Goal: Check status: Check status

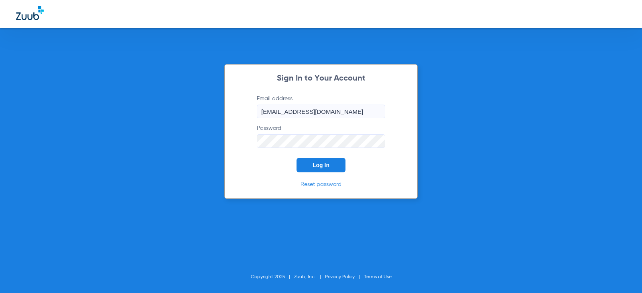
click at [305, 166] on button "Log In" at bounding box center [321, 165] width 49 height 14
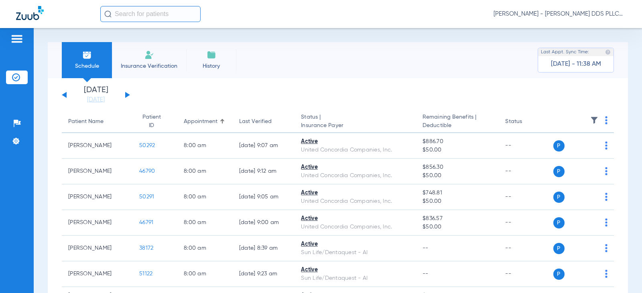
click at [126, 95] on button at bounding box center [127, 95] width 5 height 6
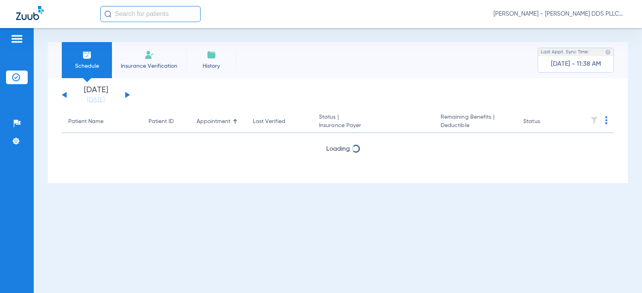
click at [126, 95] on button at bounding box center [127, 95] width 5 height 6
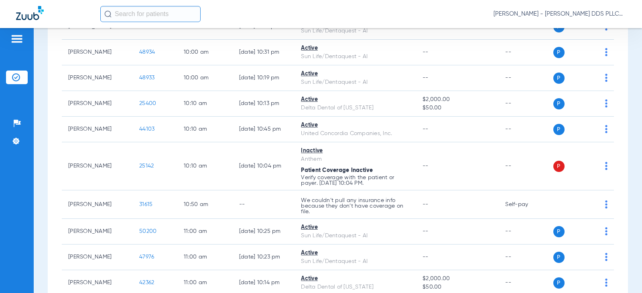
scroll to position [214, 0]
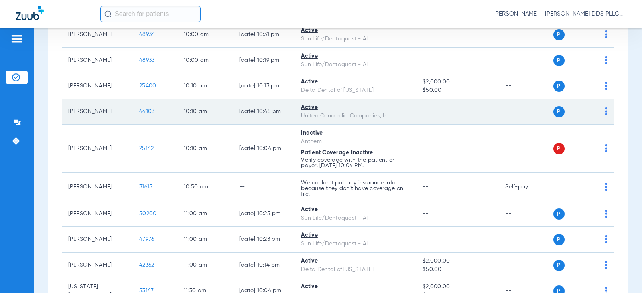
click at [139, 111] on span "44103" at bounding box center [146, 112] width 15 height 6
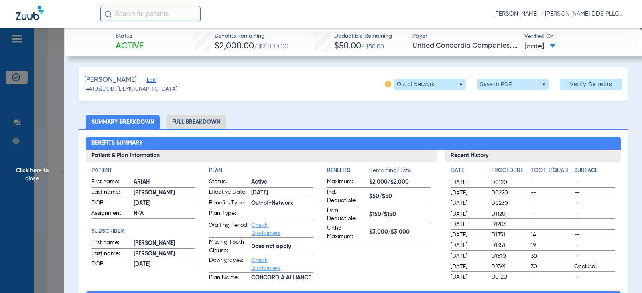
click at [33, 173] on span "Click here to close" at bounding box center [32, 174] width 64 height 293
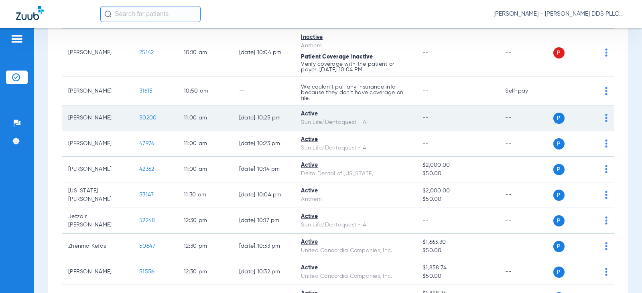
scroll to position [321, 0]
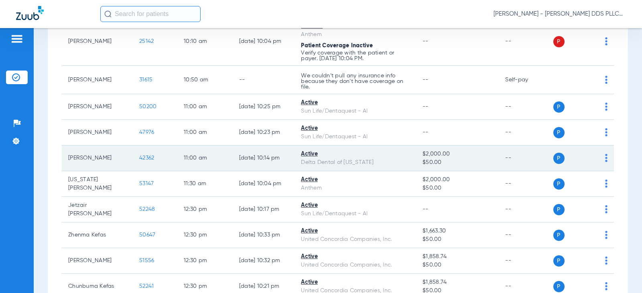
click at [139, 158] on span "42362" at bounding box center [146, 158] width 15 height 6
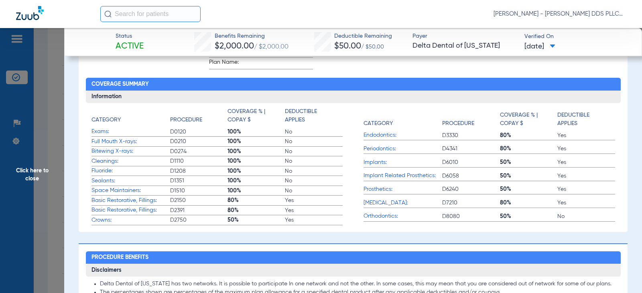
scroll to position [53, 0]
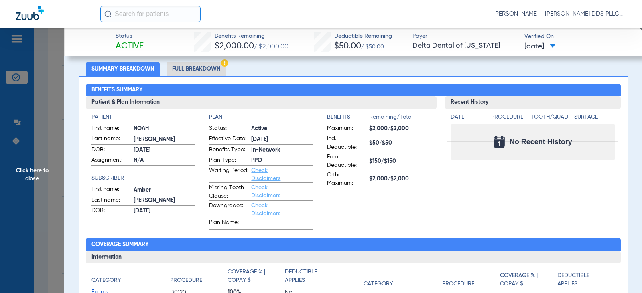
click at [203, 70] on li "Full Breakdown" at bounding box center [196, 69] width 59 height 14
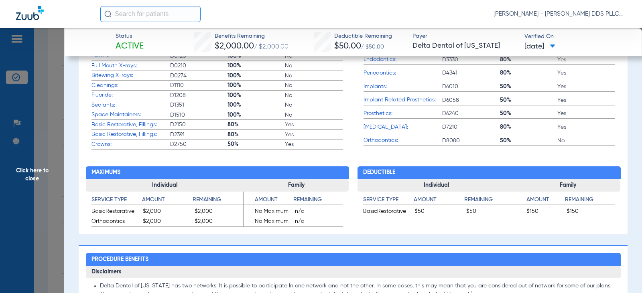
scroll to position [482, 0]
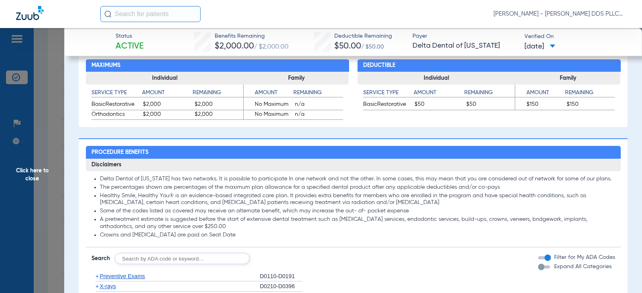
click at [34, 171] on span "Click here to close" at bounding box center [32, 174] width 64 height 293
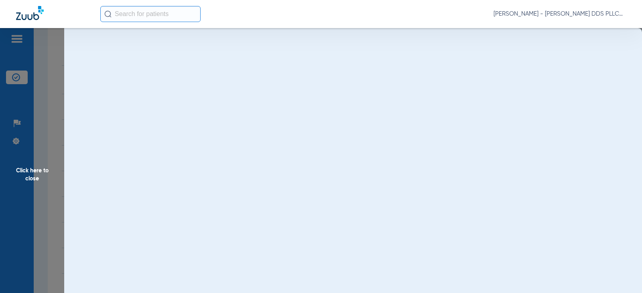
scroll to position [0, 0]
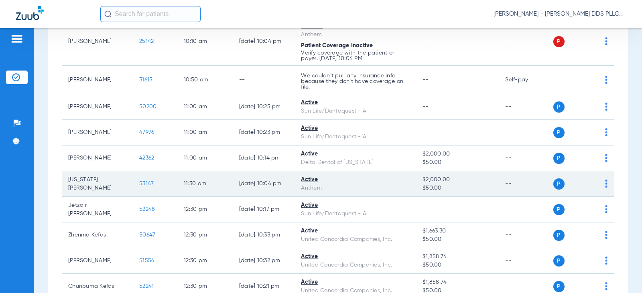
click at [139, 181] on span "53147" at bounding box center [146, 184] width 14 height 6
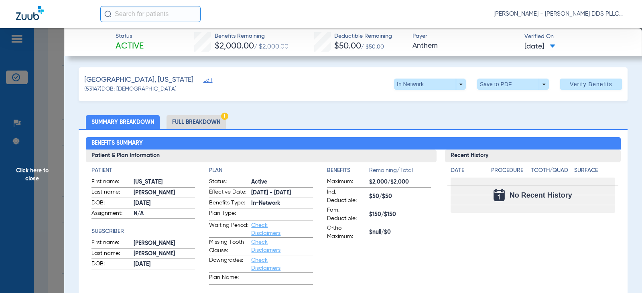
click at [199, 124] on li "Full Breakdown" at bounding box center [196, 122] width 59 height 14
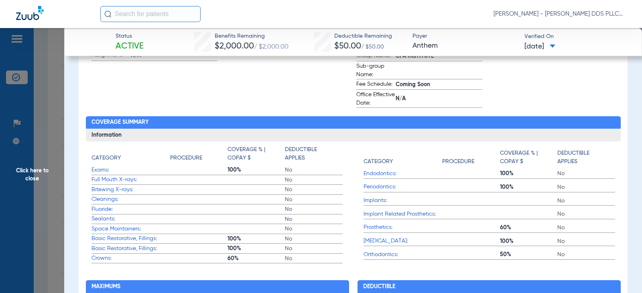
scroll to position [268, 0]
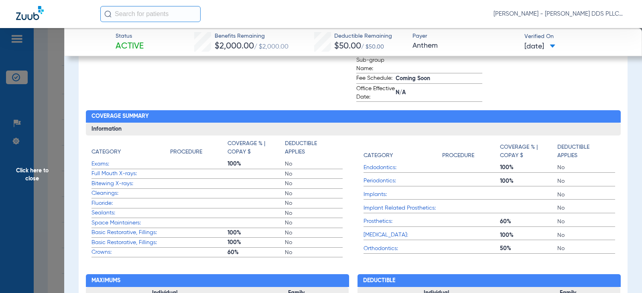
click at [31, 173] on span "Click here to close" at bounding box center [32, 174] width 64 height 293
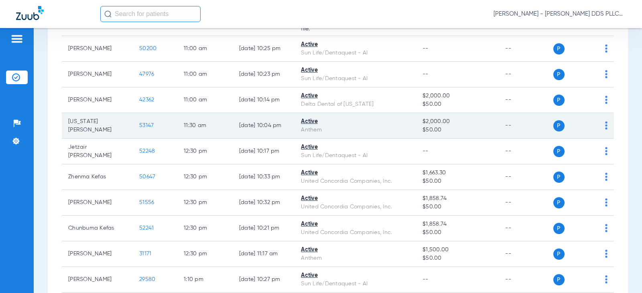
scroll to position [428, 0]
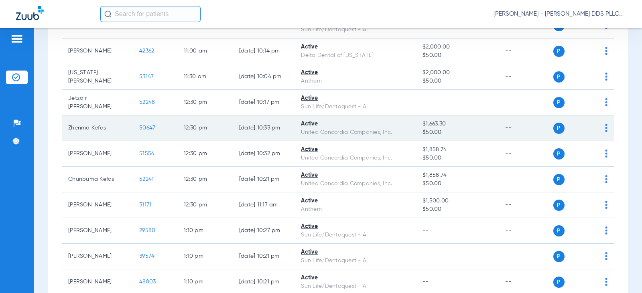
click at [139, 127] on span "50647" at bounding box center [147, 128] width 16 height 6
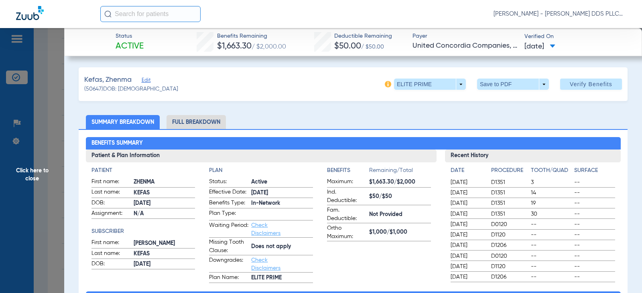
click at [207, 124] on li "Full Breakdown" at bounding box center [196, 122] width 59 height 14
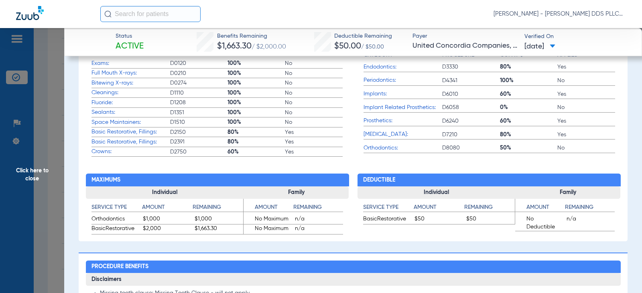
scroll to position [374, 0]
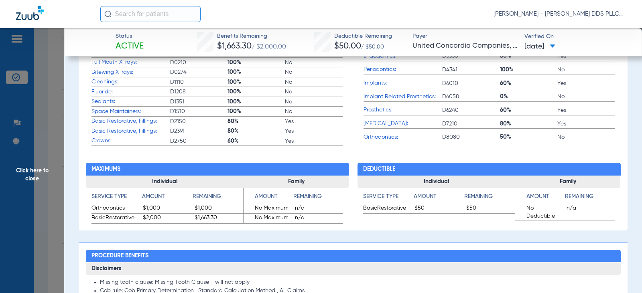
click at [28, 170] on span "Click here to close" at bounding box center [32, 174] width 64 height 293
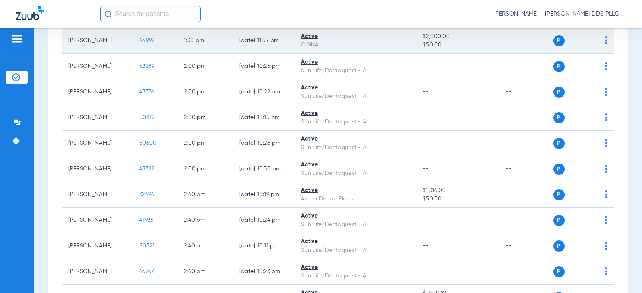
scroll to position [749, 0]
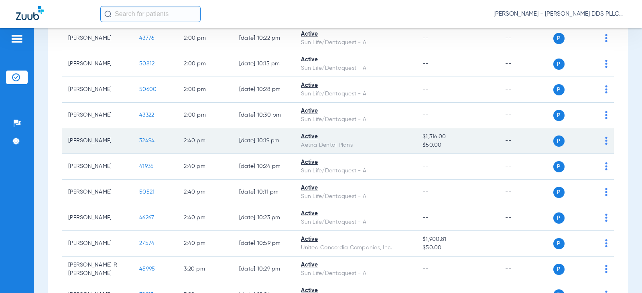
click at [139, 142] on span "32494" at bounding box center [146, 141] width 15 height 6
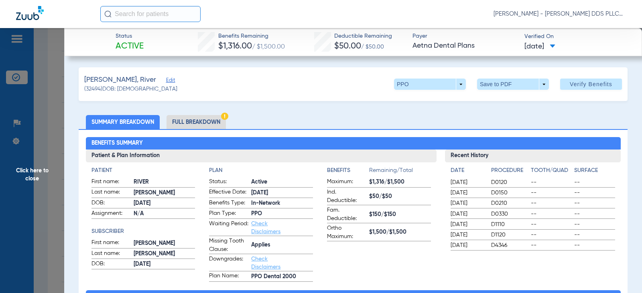
click at [195, 124] on li "Full Breakdown" at bounding box center [196, 122] width 59 height 14
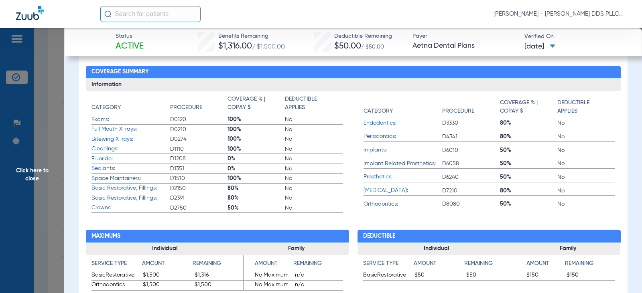
scroll to position [321, 0]
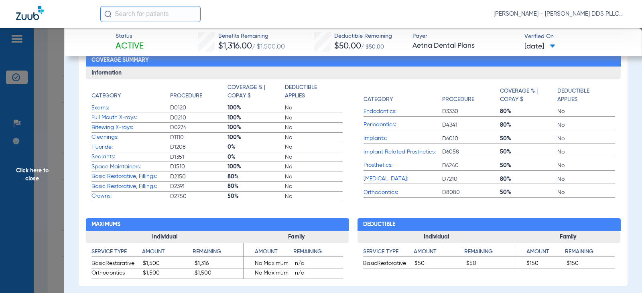
drag, startPoint x: 37, startPoint y: 170, endPoint x: 41, endPoint y: 156, distance: 14.1
click at [38, 169] on span "Click here to close" at bounding box center [32, 174] width 64 height 293
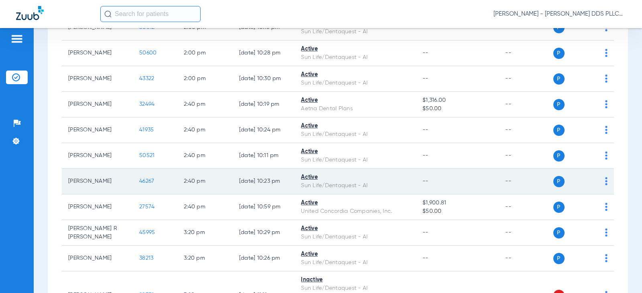
scroll to position [856, 0]
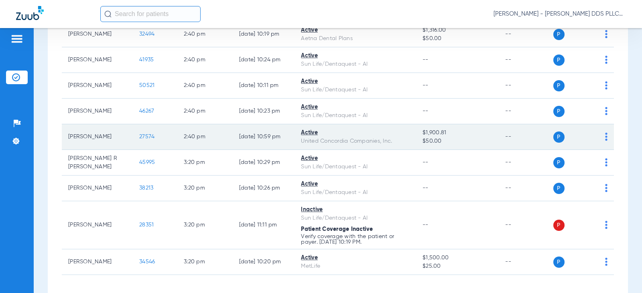
click at [139, 139] on span "27574" at bounding box center [146, 137] width 15 height 6
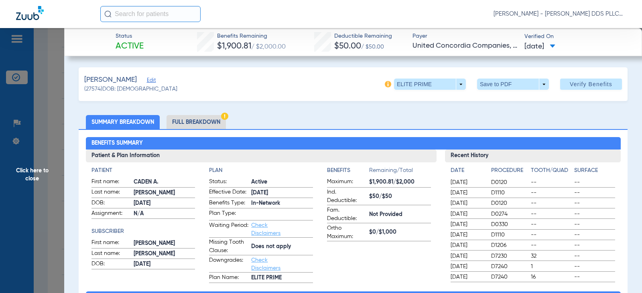
click at [199, 124] on li "Full Breakdown" at bounding box center [196, 122] width 59 height 14
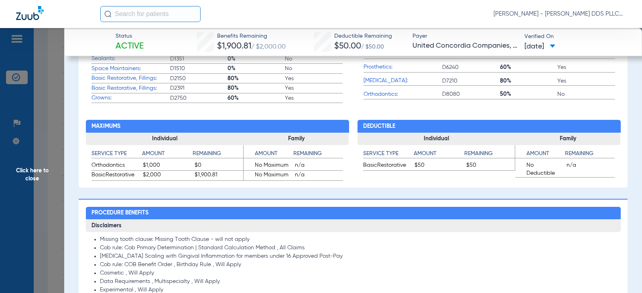
scroll to position [428, 0]
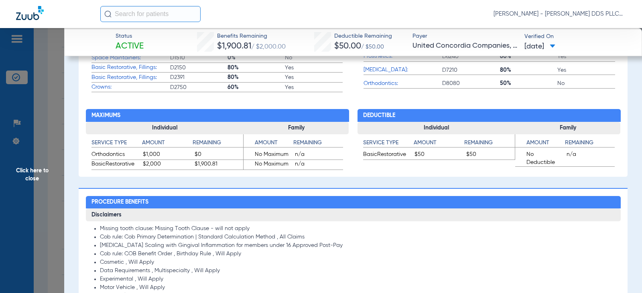
click at [28, 168] on span "Click here to close" at bounding box center [32, 174] width 64 height 293
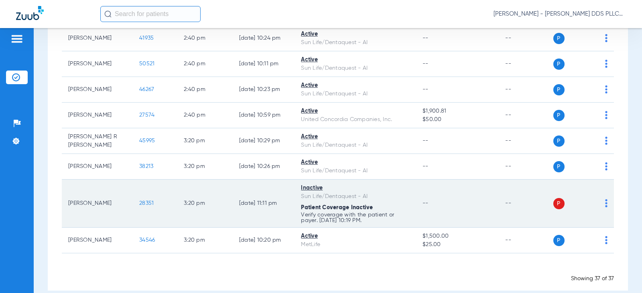
scroll to position [889, 0]
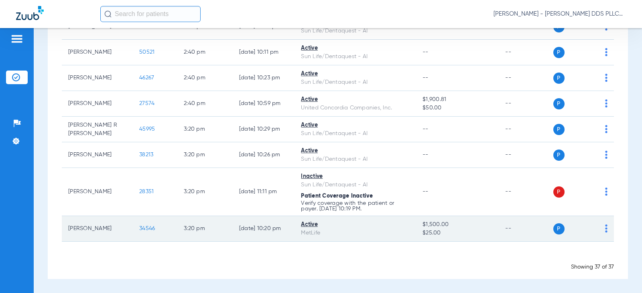
click at [143, 231] on span "34546" at bounding box center [147, 229] width 16 height 6
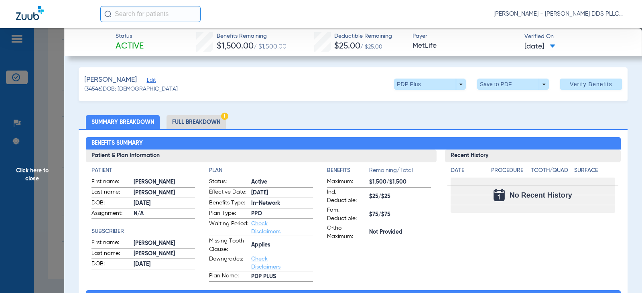
click at [202, 122] on li "Full Breakdown" at bounding box center [196, 122] width 59 height 14
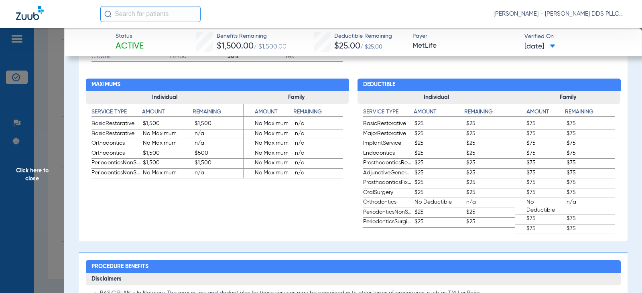
scroll to position [482, 0]
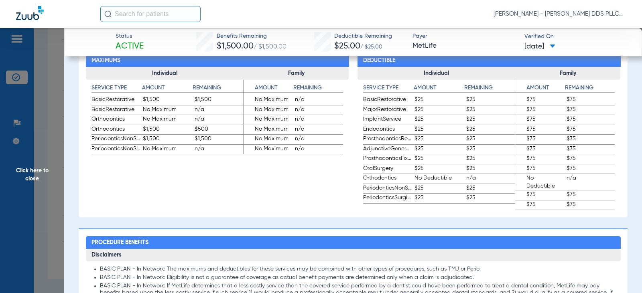
click at [39, 167] on span "Click here to close" at bounding box center [32, 174] width 64 height 293
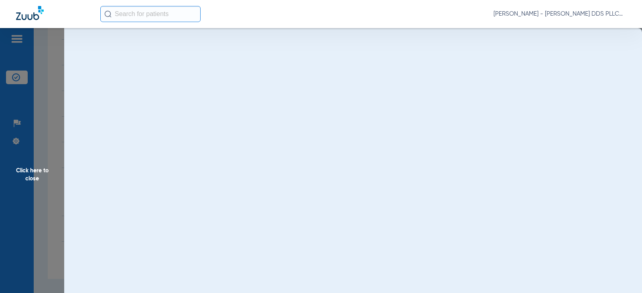
scroll to position [0, 0]
